Goal: Information Seeking & Learning: Learn about a topic

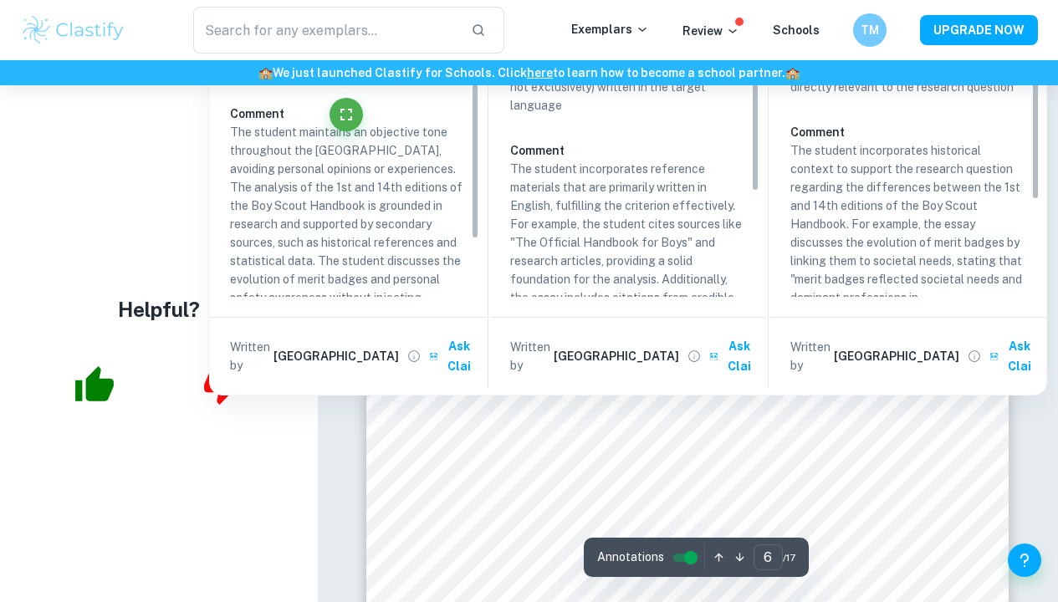
scroll to position [4844, 0]
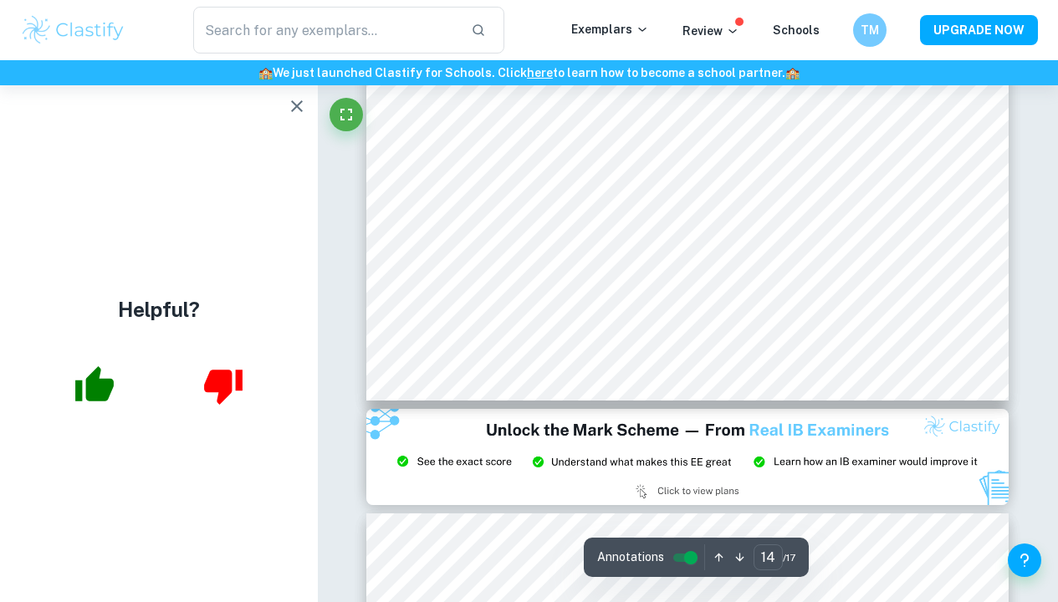
scroll to position [12527, 1]
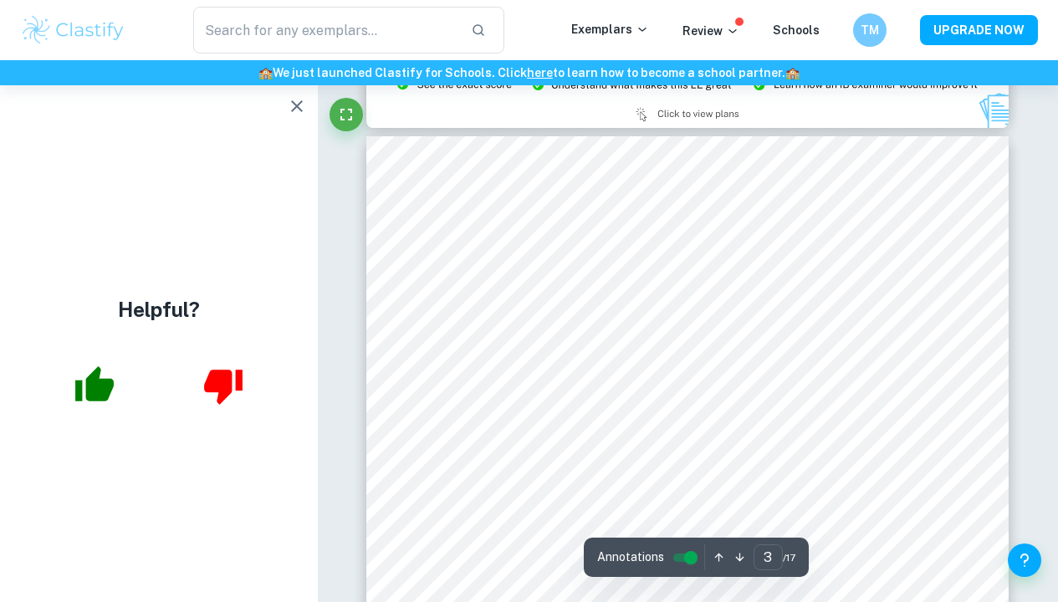
type input "2"
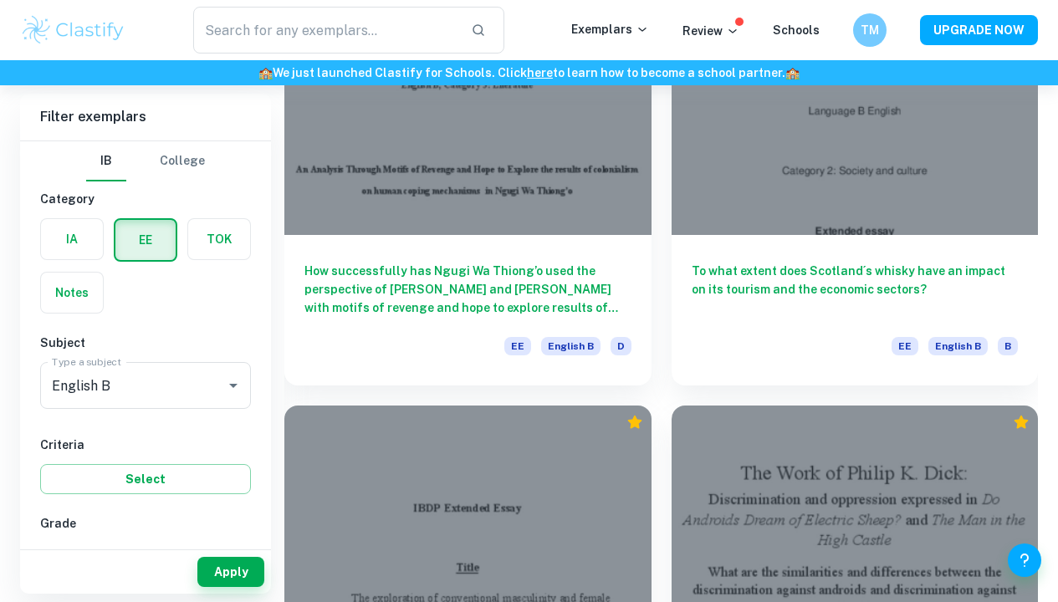
scroll to position [2023, 0]
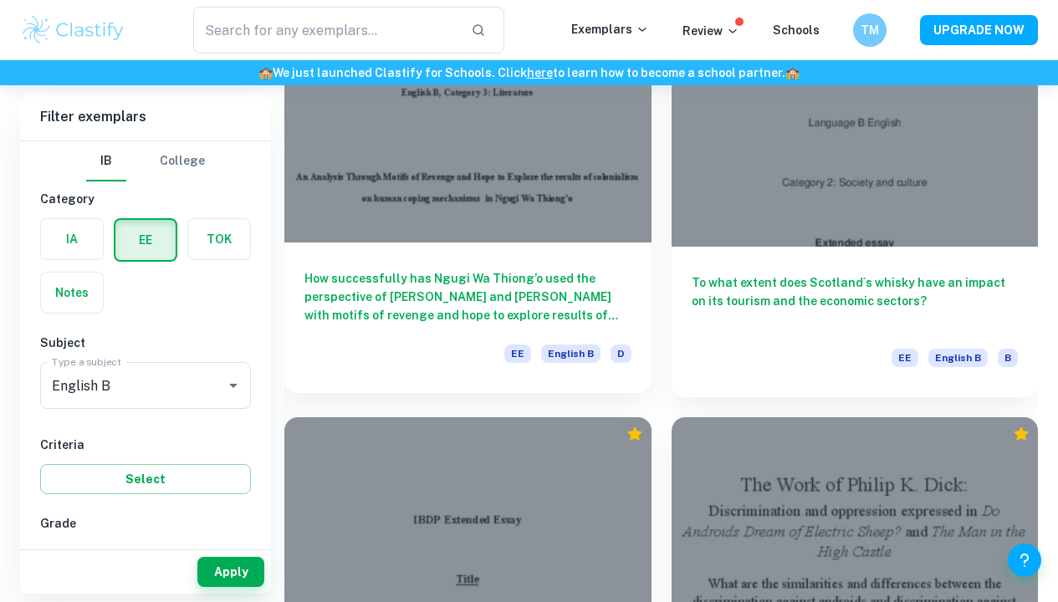
click at [506, 283] on h6 "How successfully has Ngugi Wa Thiong’o used the perspective of [PERSON_NAME] an…" at bounding box center [467, 296] width 327 height 55
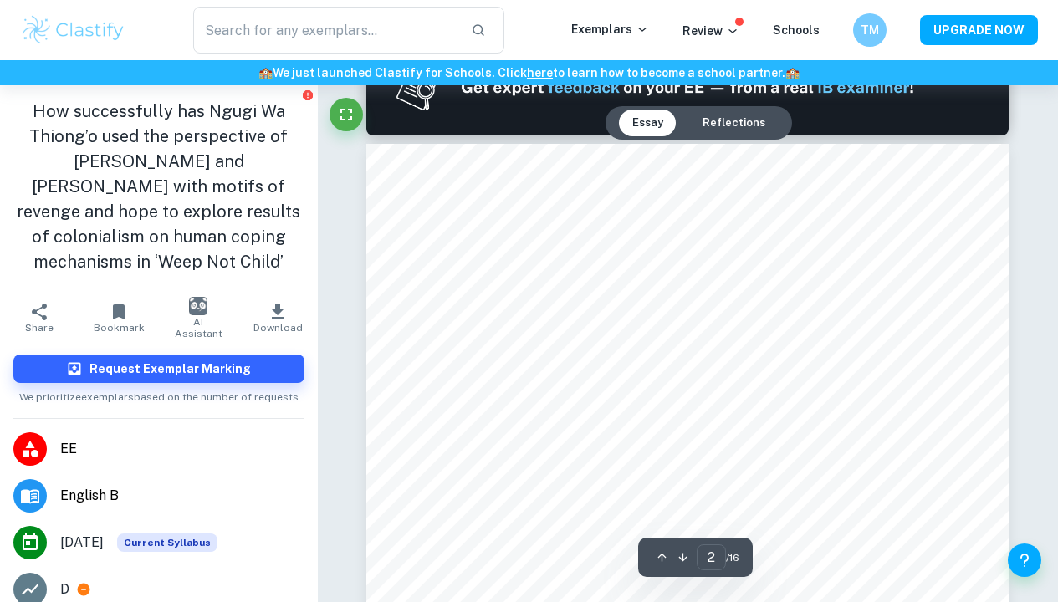
scroll to position [979, 0]
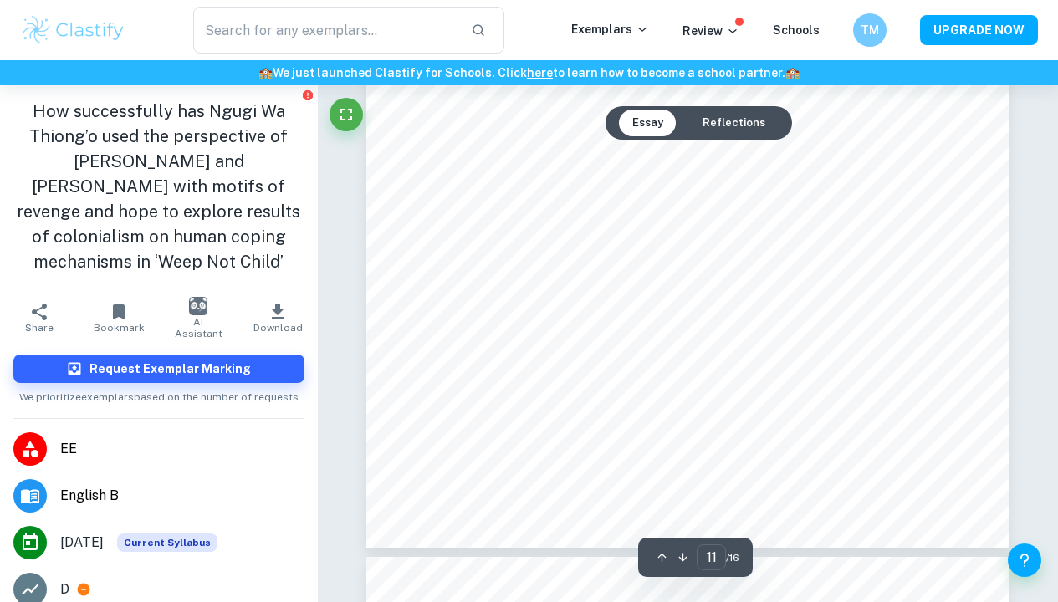
type input "12"
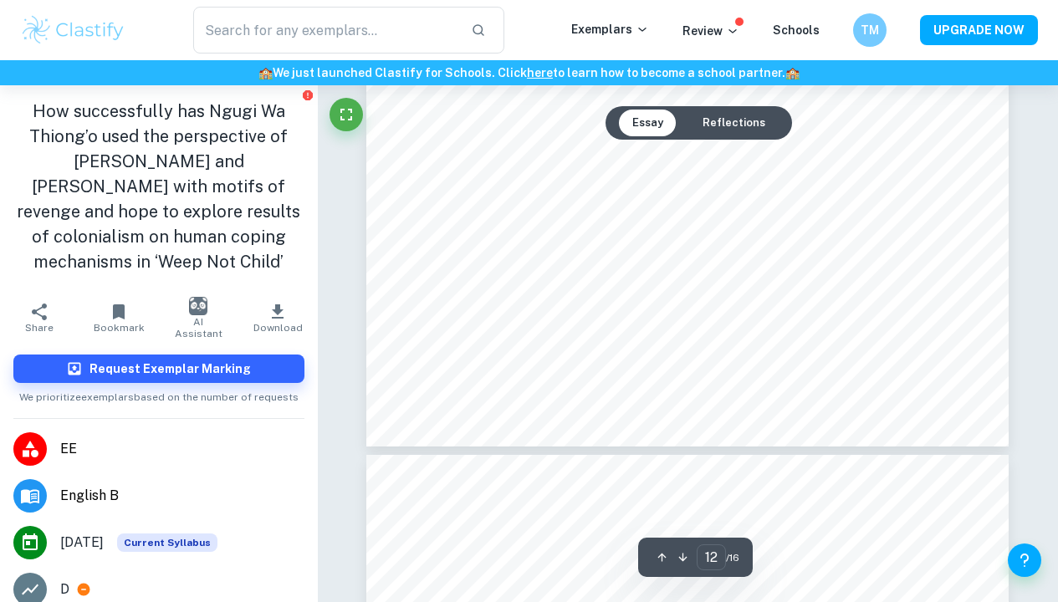
scroll to position [10944, 0]
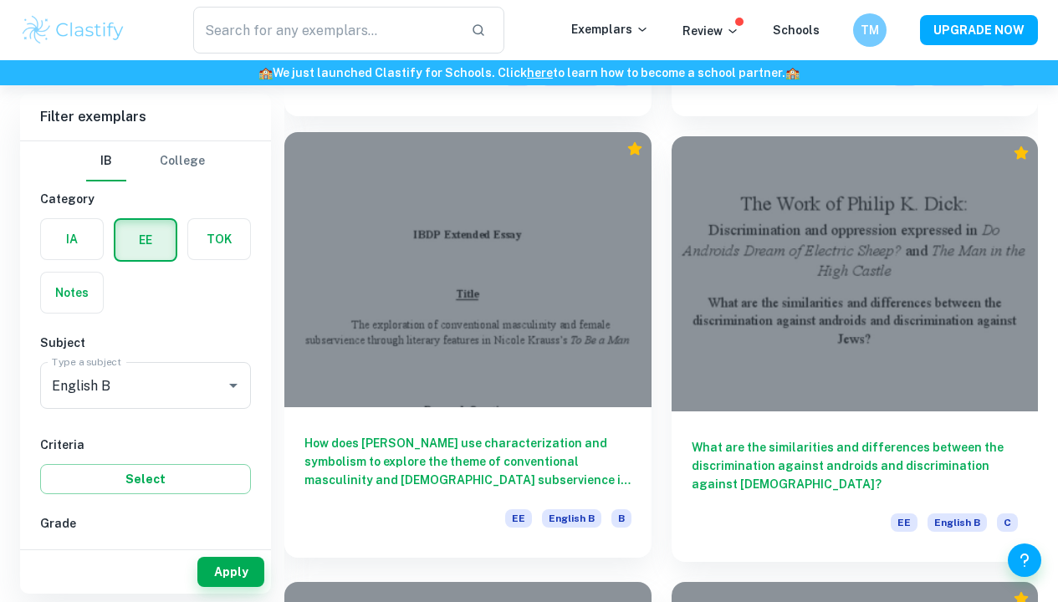
scroll to position [2299, 0]
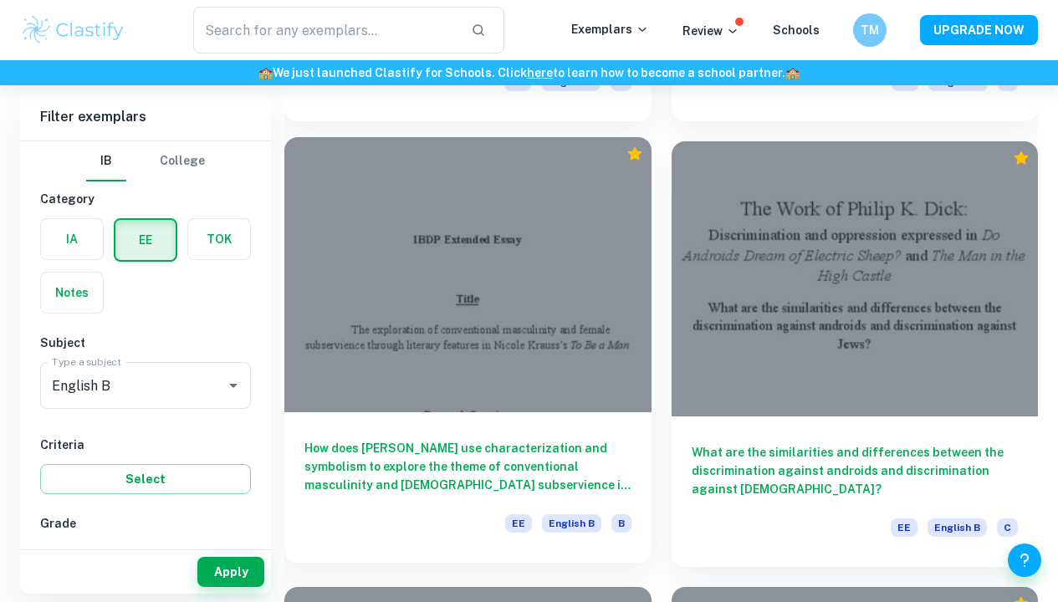
click at [566, 329] on div at bounding box center [467, 274] width 367 height 275
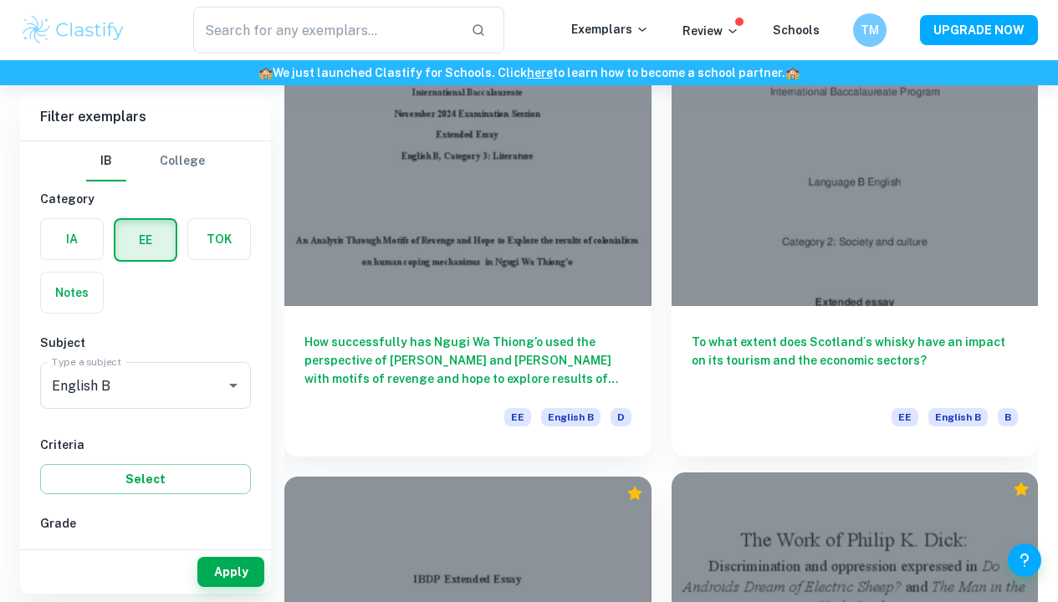
scroll to position [1941, 0]
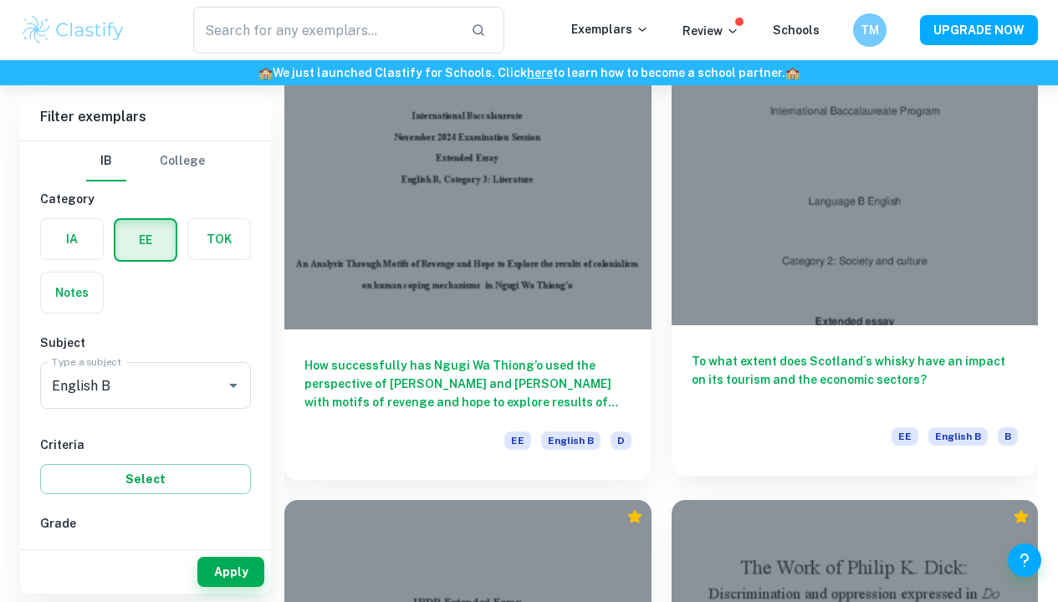
click at [881, 236] on div at bounding box center [855, 188] width 367 height 275
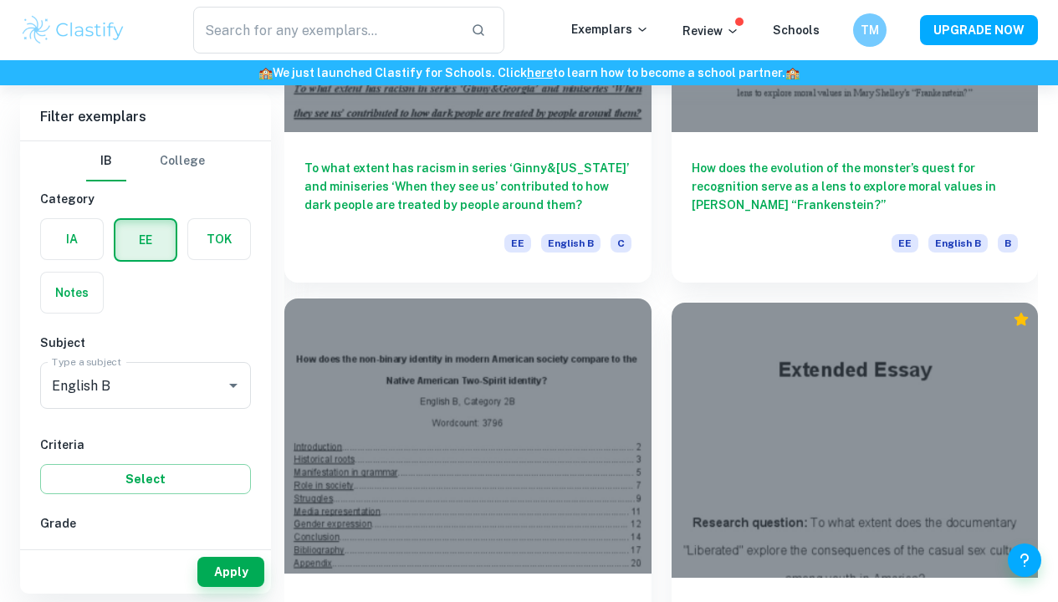
scroll to position [3049, 0]
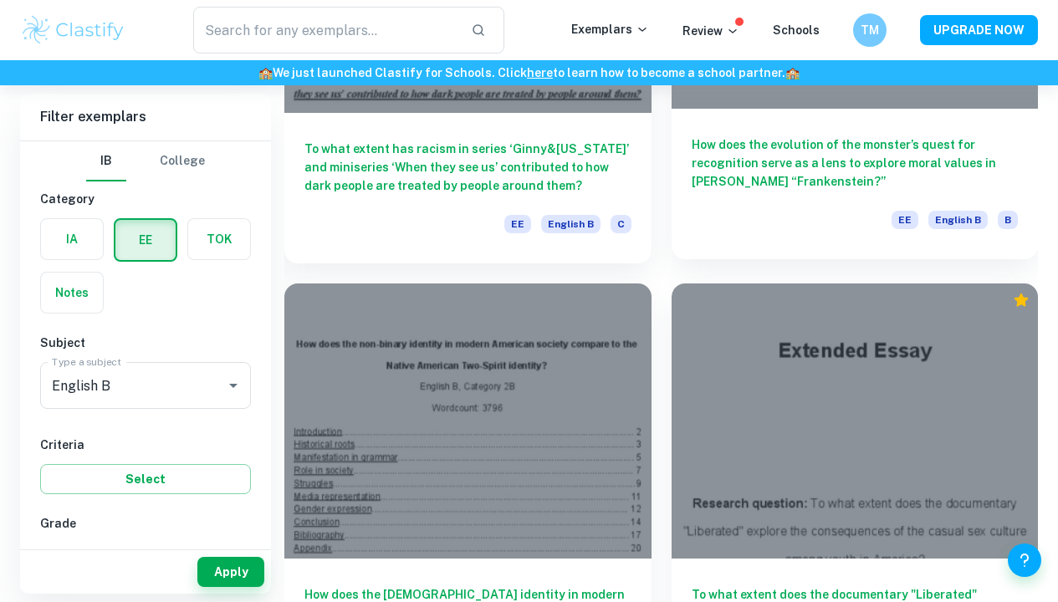
click at [796, 139] on h6 "How does the evolution of the monster’s quest for recognition serve as a lens t…" at bounding box center [855, 163] width 327 height 55
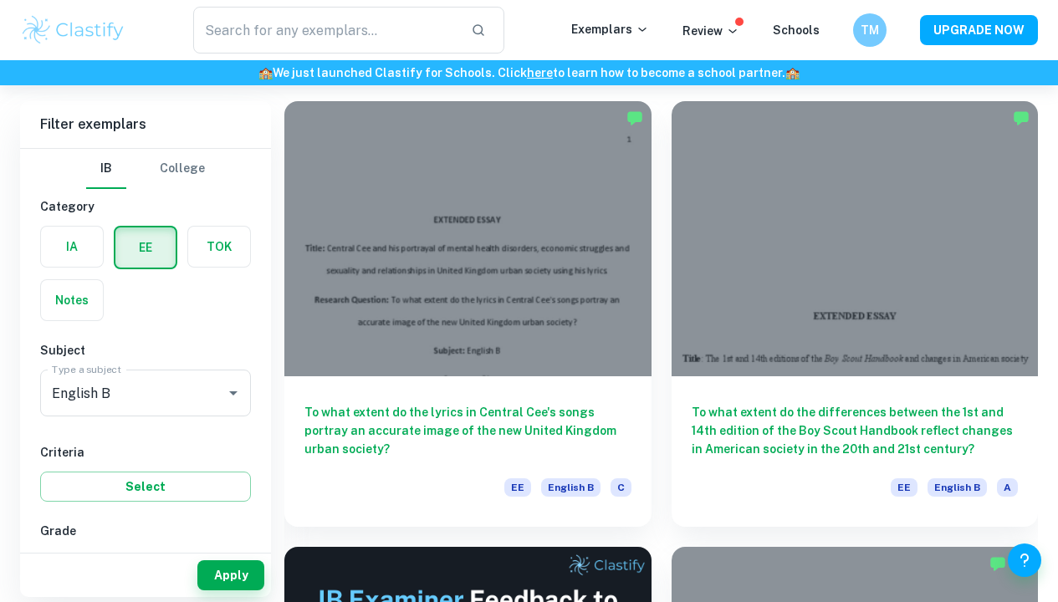
scroll to position [115, 0]
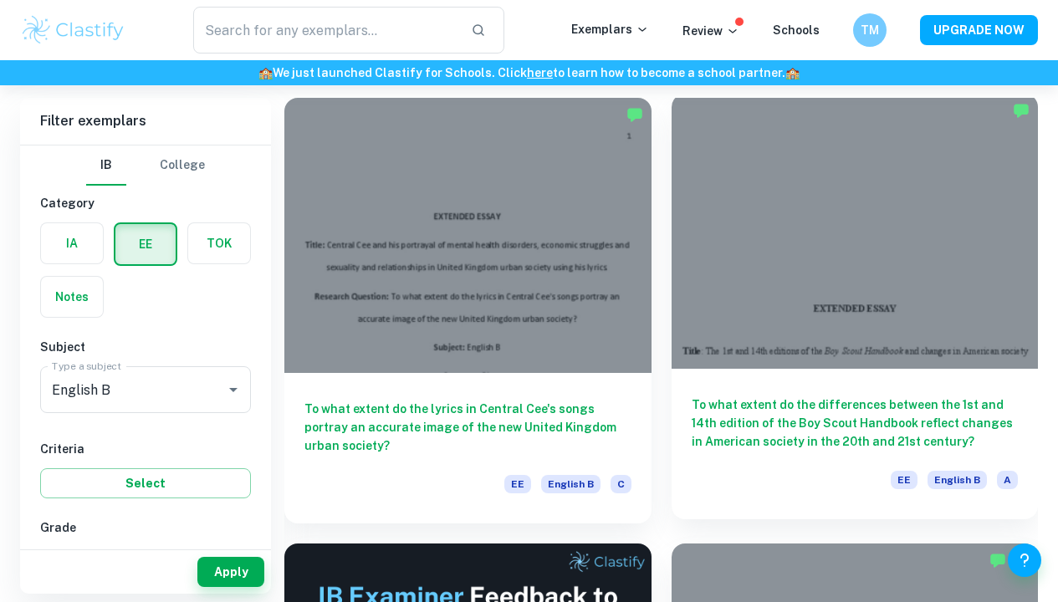
click at [878, 266] on div at bounding box center [855, 231] width 367 height 275
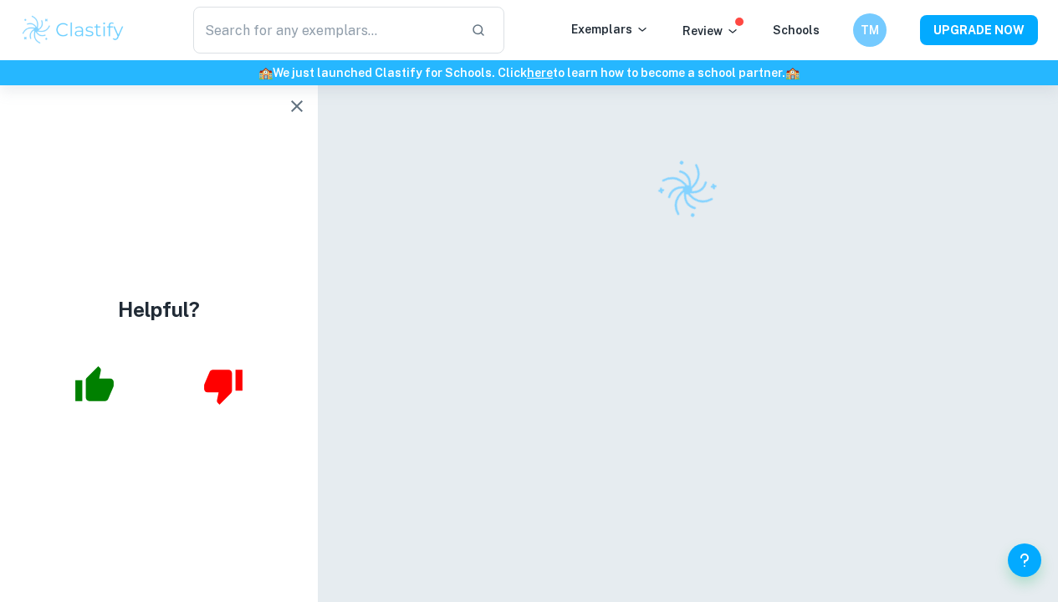
click at [652, 315] on div at bounding box center [687, 368] width 642 height 566
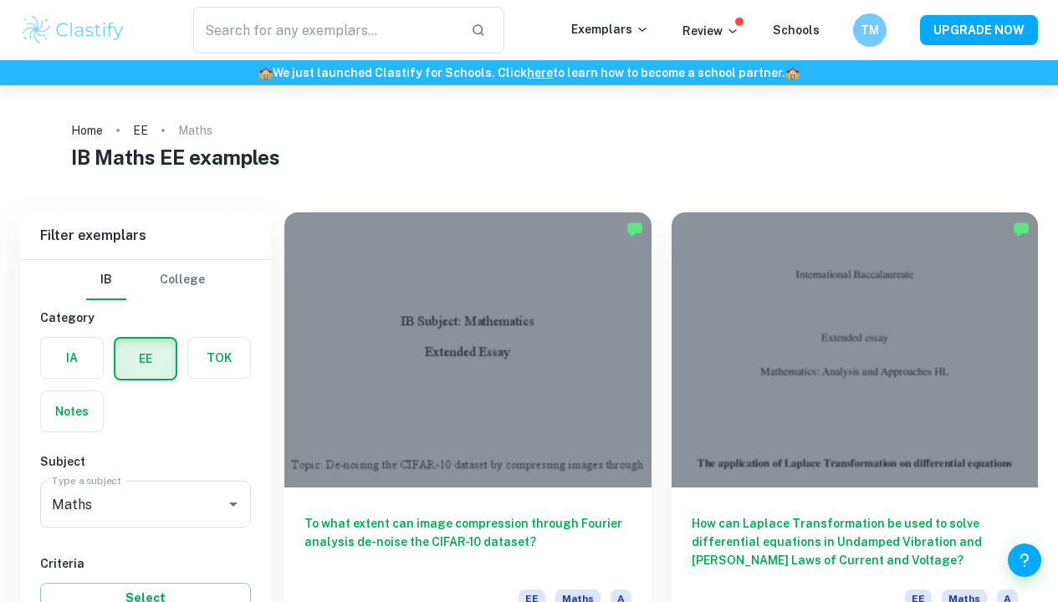
scroll to position [89, 0]
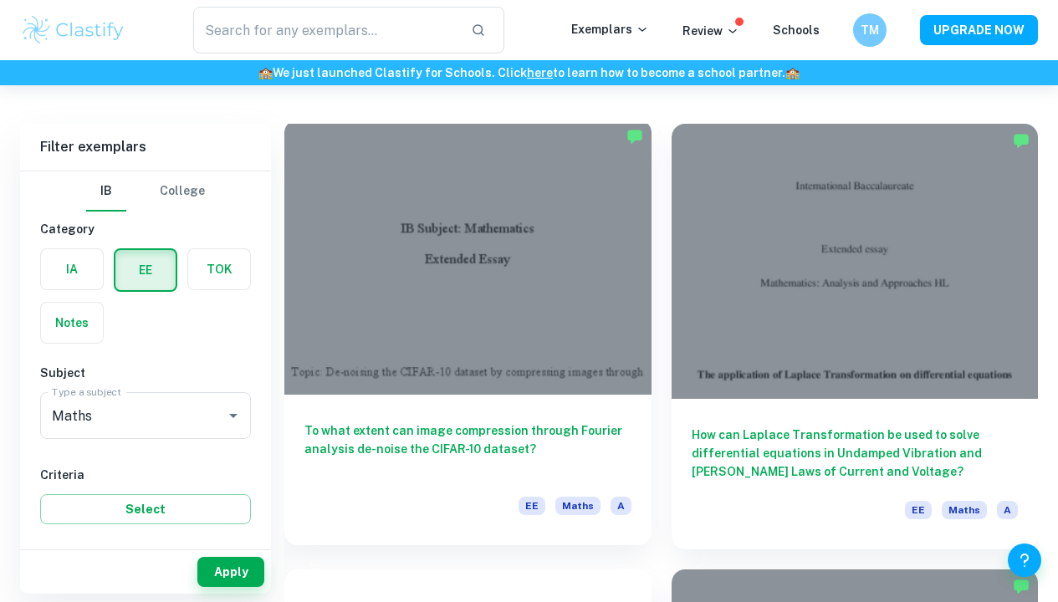
click at [435, 314] on div at bounding box center [467, 257] width 367 height 275
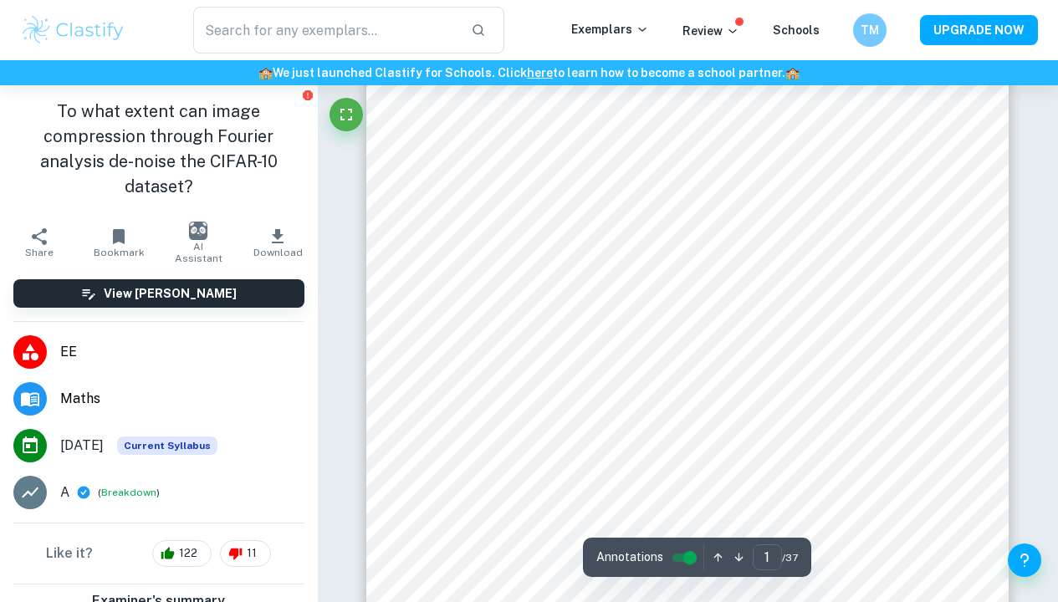
scroll to position [276, 0]
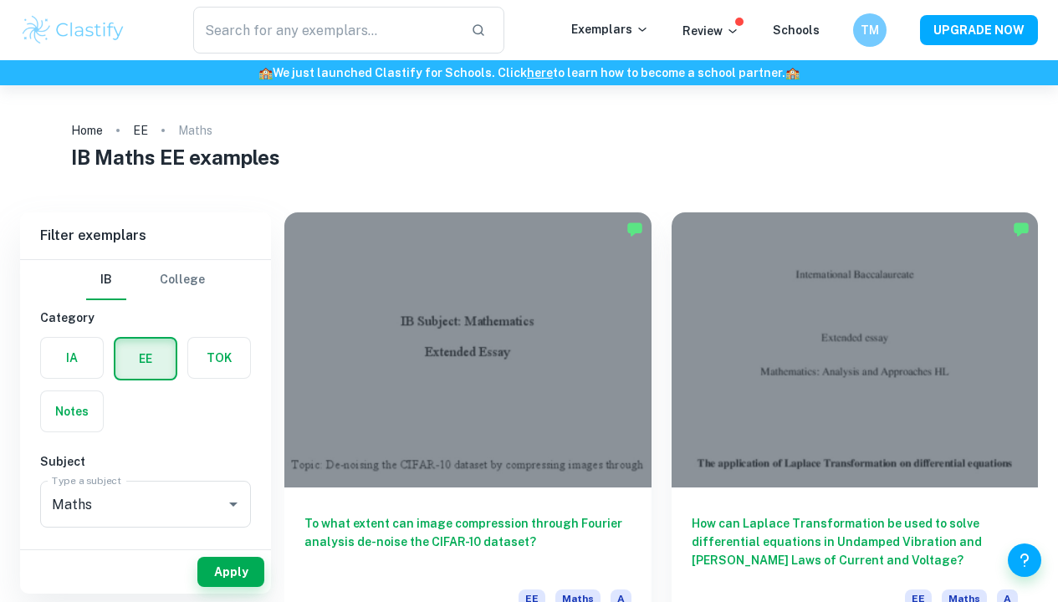
click at [63, 365] on label "button" at bounding box center [72, 358] width 62 height 40
click at [0, 0] on input "radio" at bounding box center [0, 0] width 0 height 0
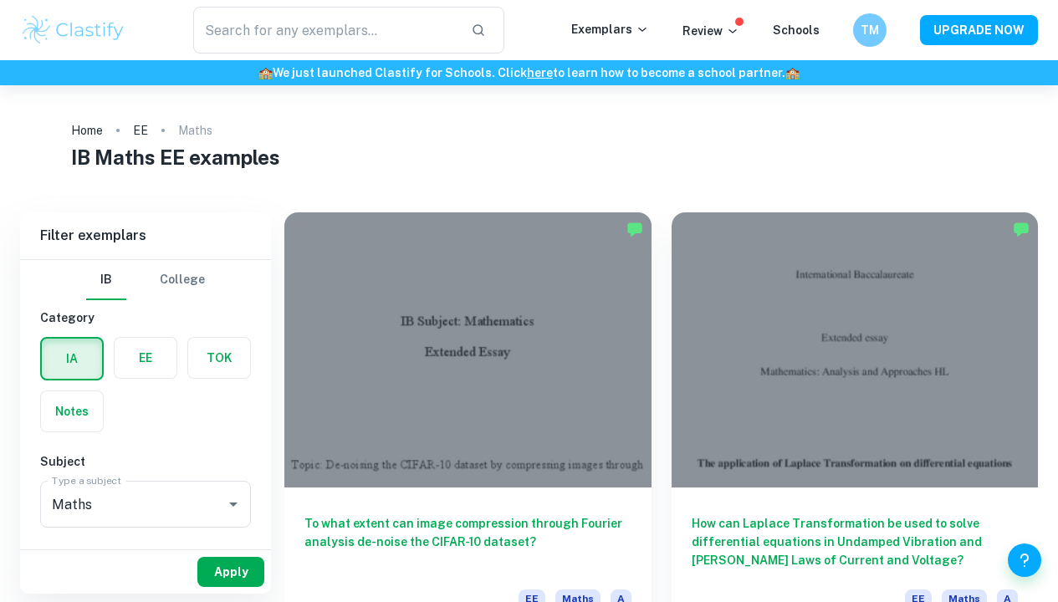
click at [227, 584] on button "Apply" at bounding box center [230, 572] width 67 height 30
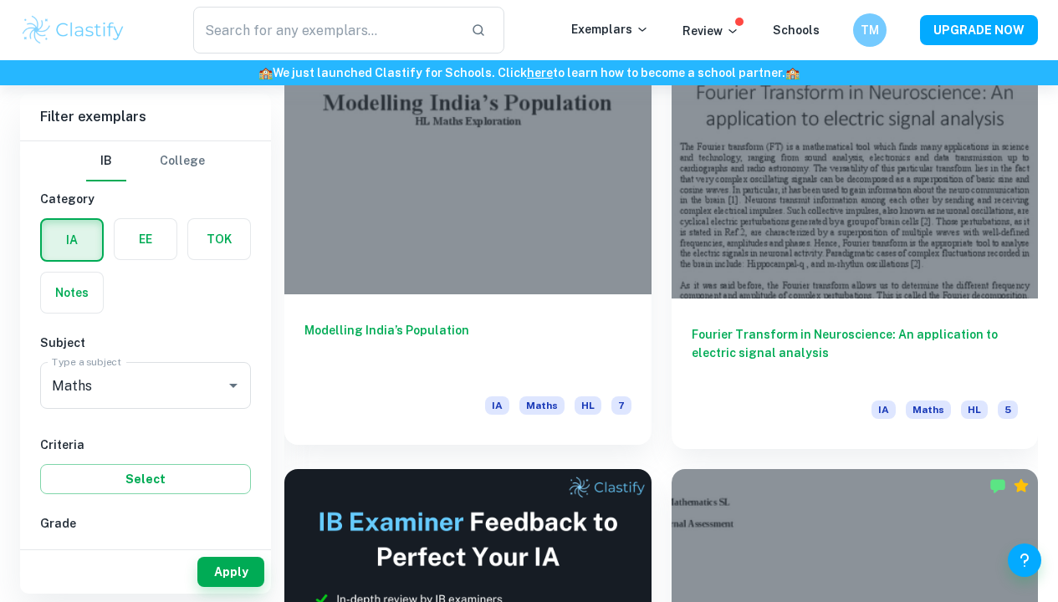
scroll to position [511, 0]
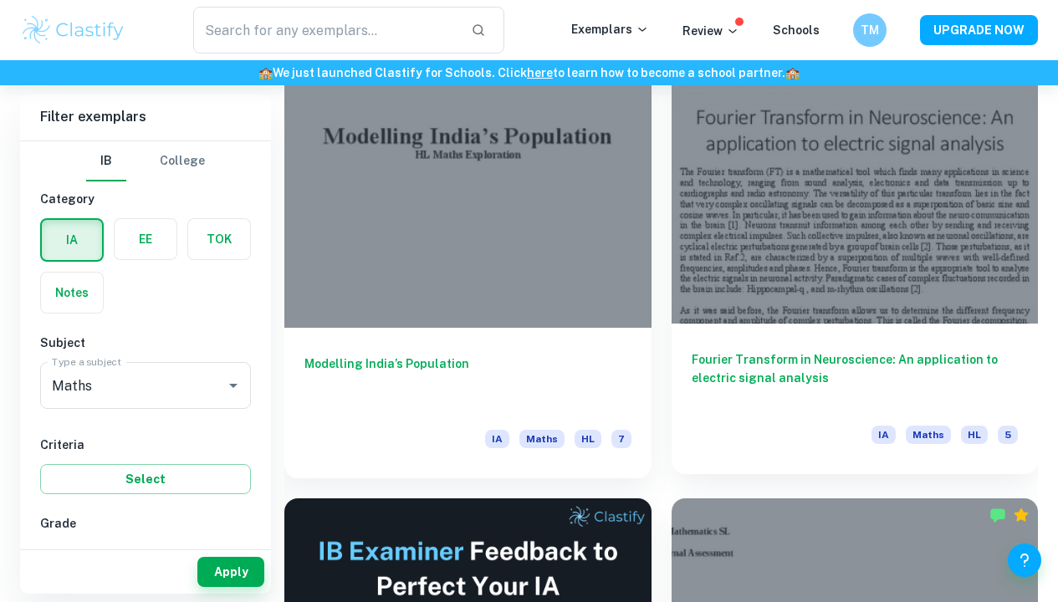
click at [746, 168] on div at bounding box center [855, 186] width 367 height 275
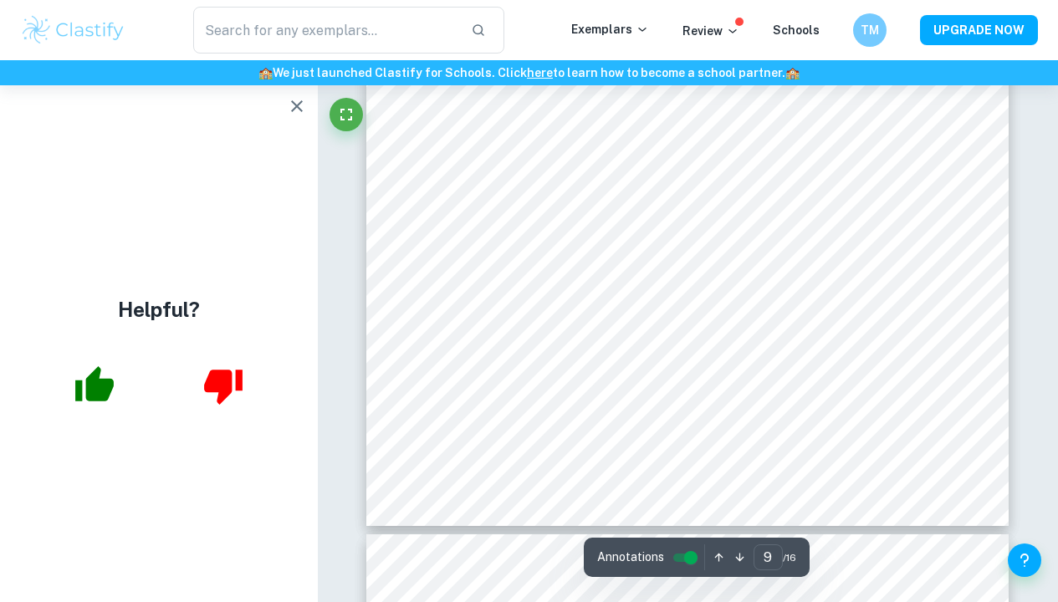
scroll to position [8134, 0]
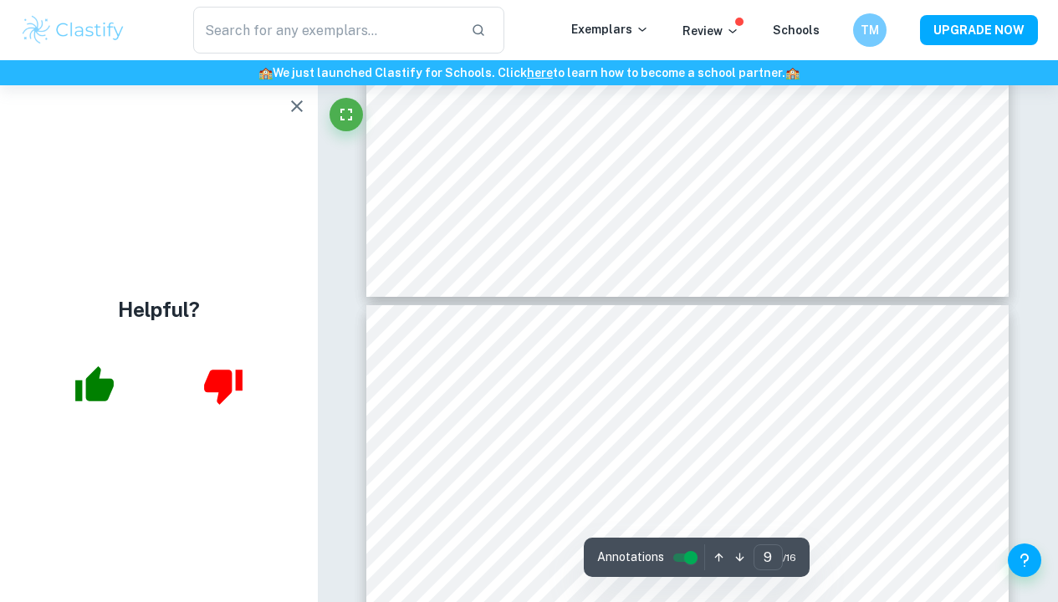
type input "10"
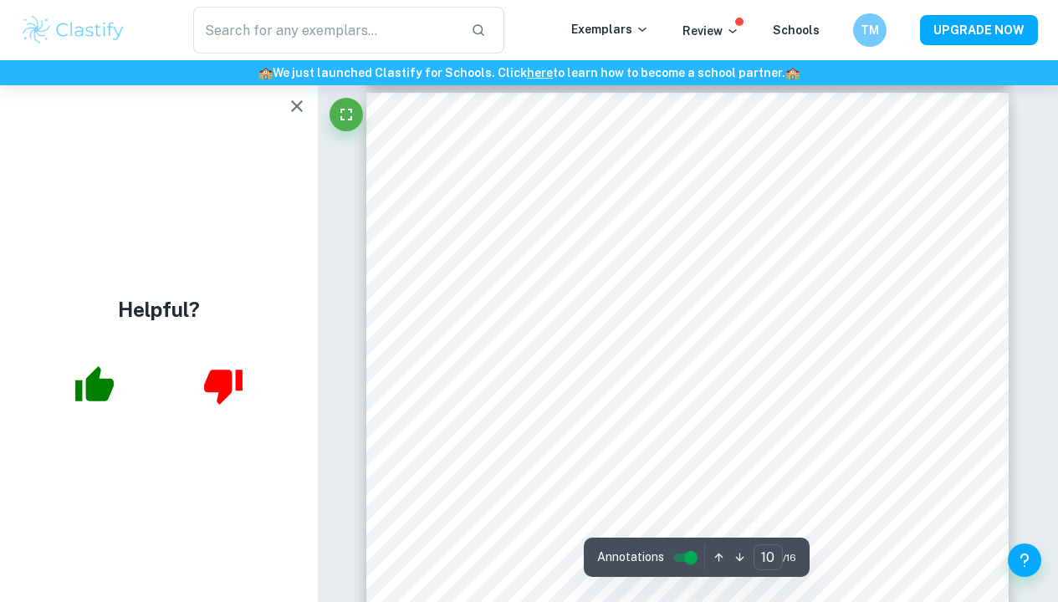
scroll to position [8576, 0]
